Goal: Task Accomplishment & Management: Manage account settings

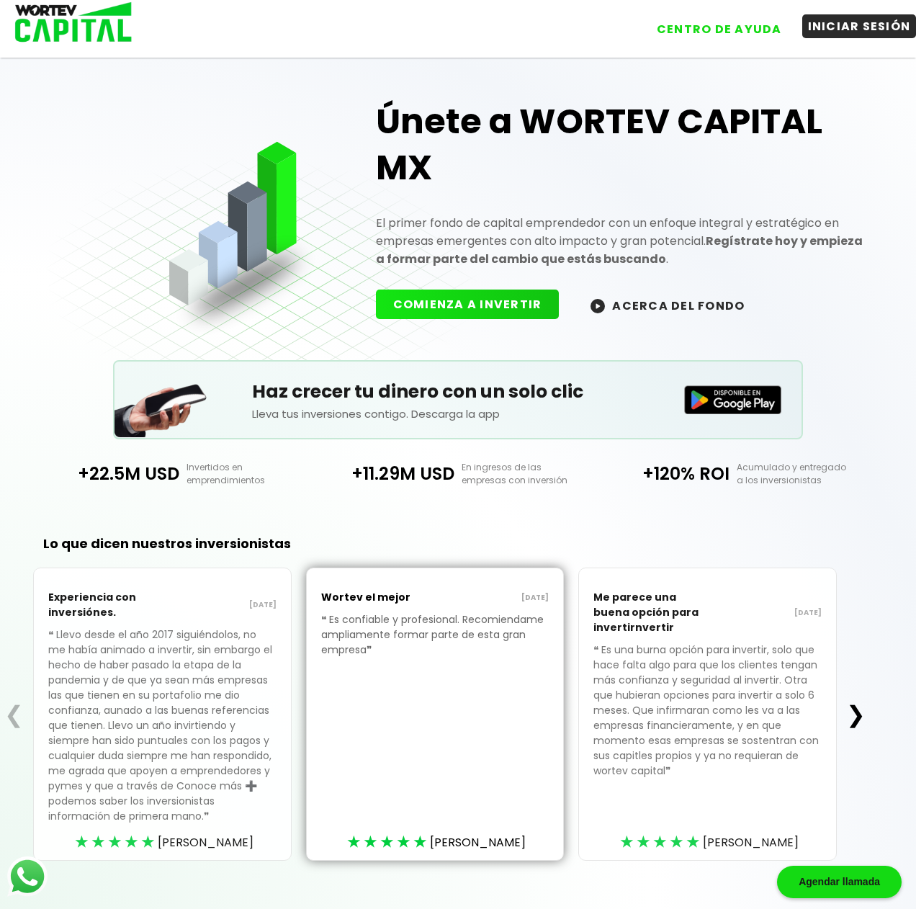
click at [849, 23] on button "INICIAR SESIÓN" at bounding box center [859, 26] width 114 height 24
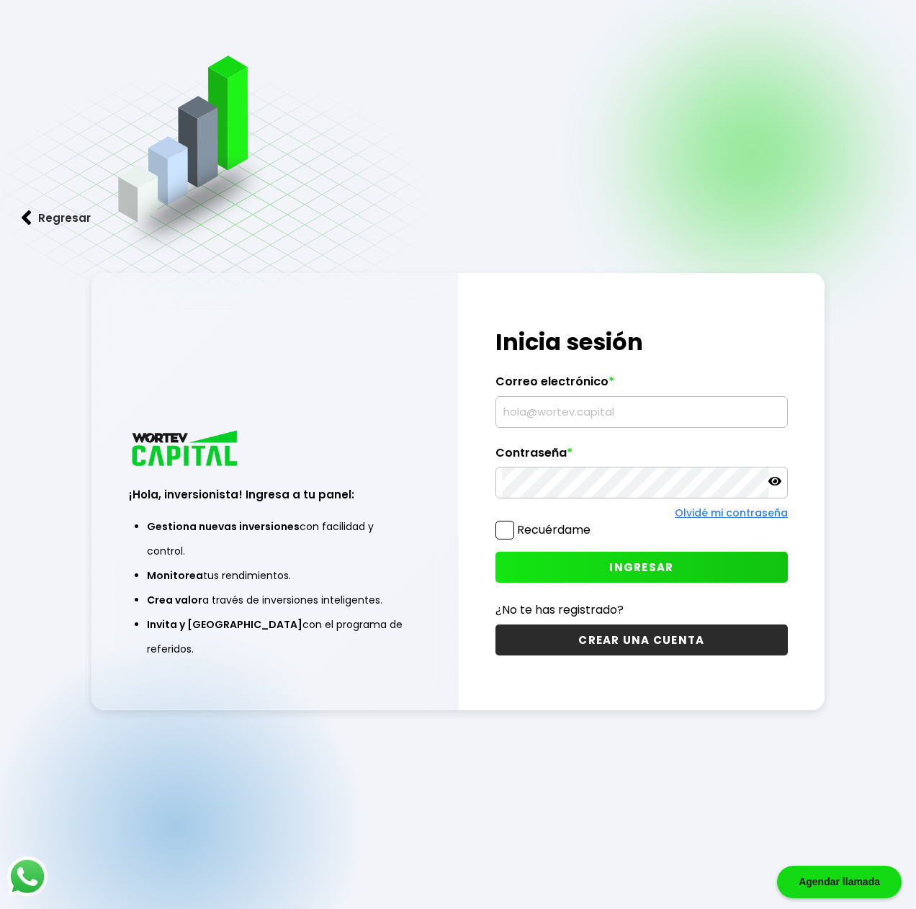
click at [549, 402] on input "text" at bounding box center [641, 412] width 279 height 30
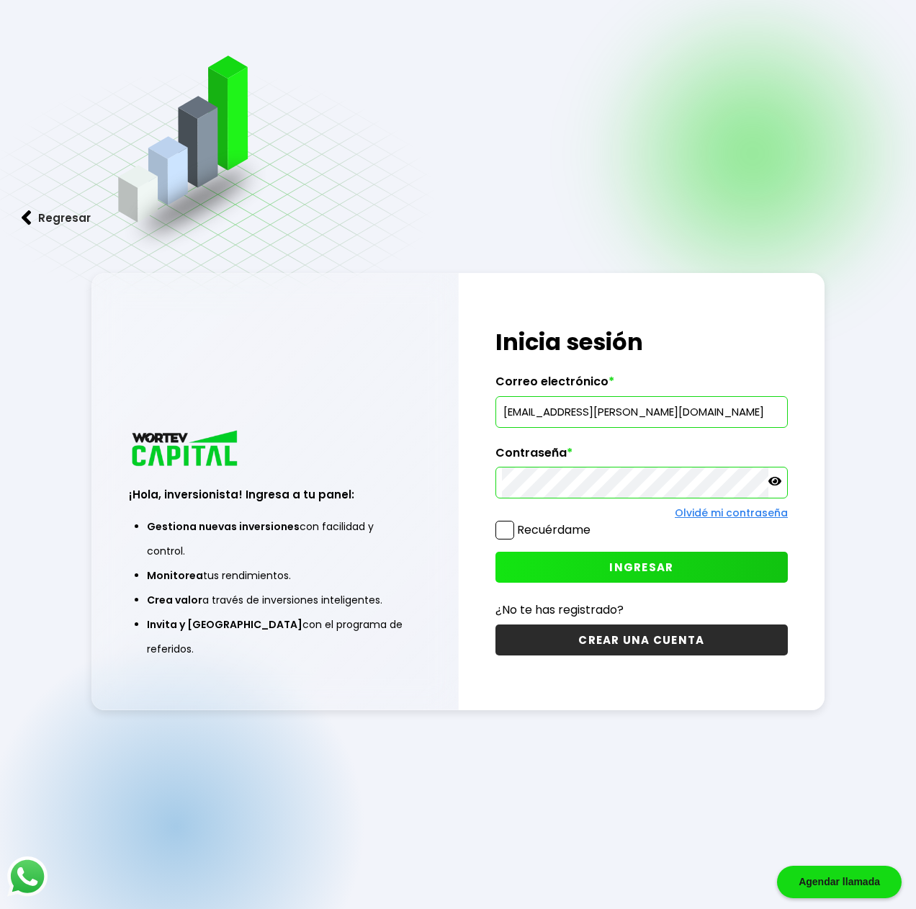
type input "[EMAIL_ADDRESS][PERSON_NAME][DOMAIN_NAME]"
click at [506, 526] on span at bounding box center [504, 529] width 19 height 19
click at [593, 523] on input "Recuérdame" at bounding box center [593, 523] width 0 height 0
click at [604, 566] on button "INGRESAR" at bounding box center [641, 566] width 292 height 31
